Goal: Task Accomplishment & Management: Manage account settings

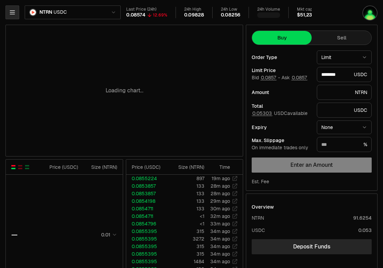
click at [12, 14] on icon "button" at bounding box center [12, 12] width 7 height 7
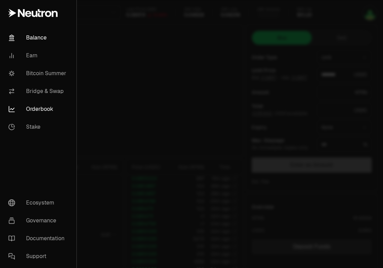
click at [32, 37] on link "Balance" at bounding box center [38, 38] width 71 height 18
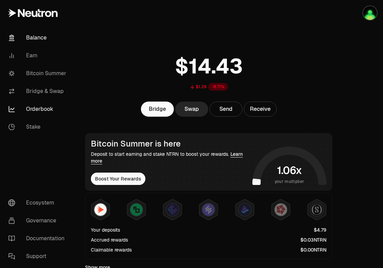
click at [44, 105] on link "Orderbook" at bounding box center [38, 109] width 71 height 18
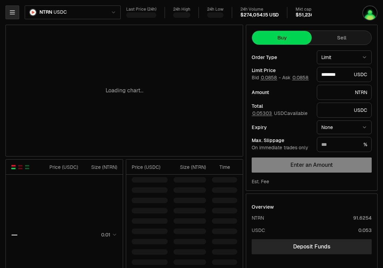
type input "********"
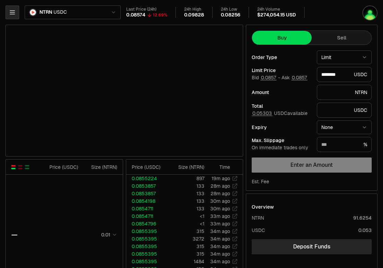
click at [11, 15] on icon "button" at bounding box center [12, 12] width 7 height 7
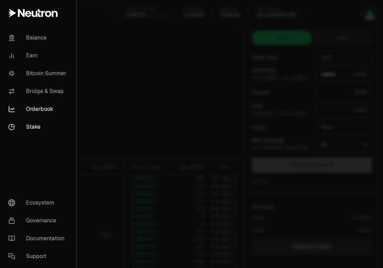
click at [34, 127] on link "Stake" at bounding box center [38, 127] width 71 height 18
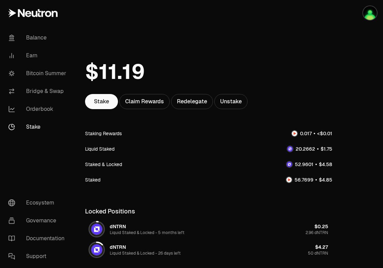
click at [306, 132] on span "0" at bounding box center [305, 133] width 3 height 6
click at [112, 134] on div "Staking Rewards" at bounding box center [103, 133] width 37 height 7
click at [153, 101] on div "Claim Rewards" at bounding box center [144, 101] width 50 height 15
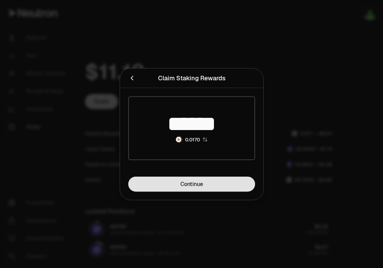
click at [190, 183] on link "Continue" at bounding box center [191, 183] width 127 height 15
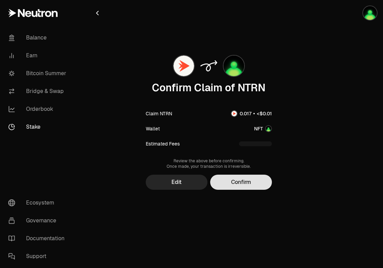
click at [237, 183] on button "Confirm" at bounding box center [241, 182] width 62 height 15
